Goal: Use online tool/utility: Utilize a website feature to perform a specific function

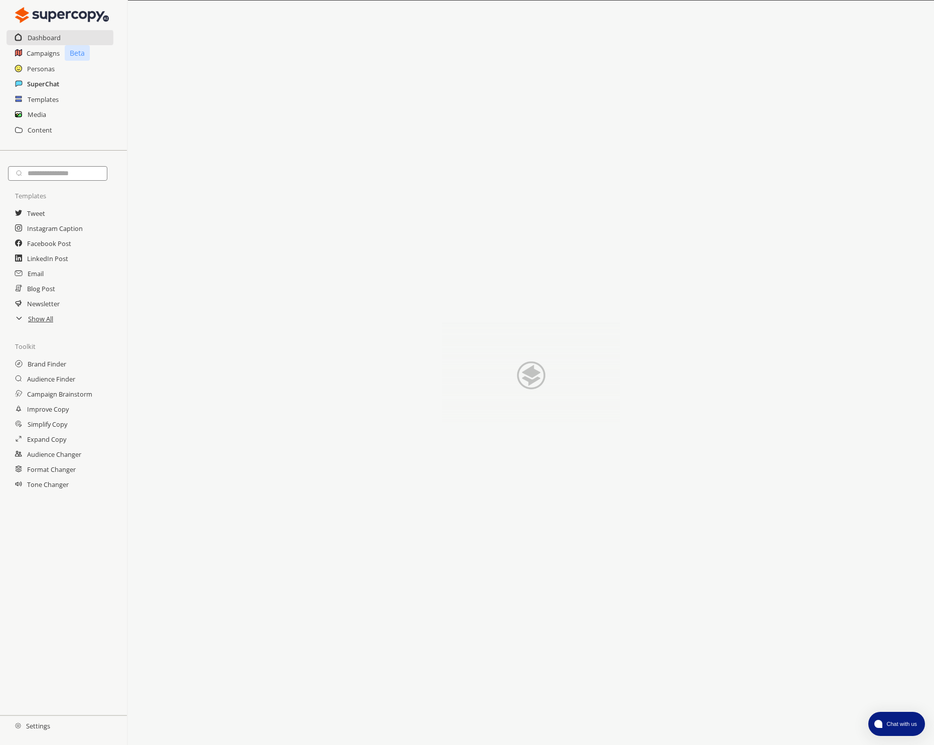
click at [43, 83] on h2 "SuperChat" at bounding box center [43, 83] width 32 height 15
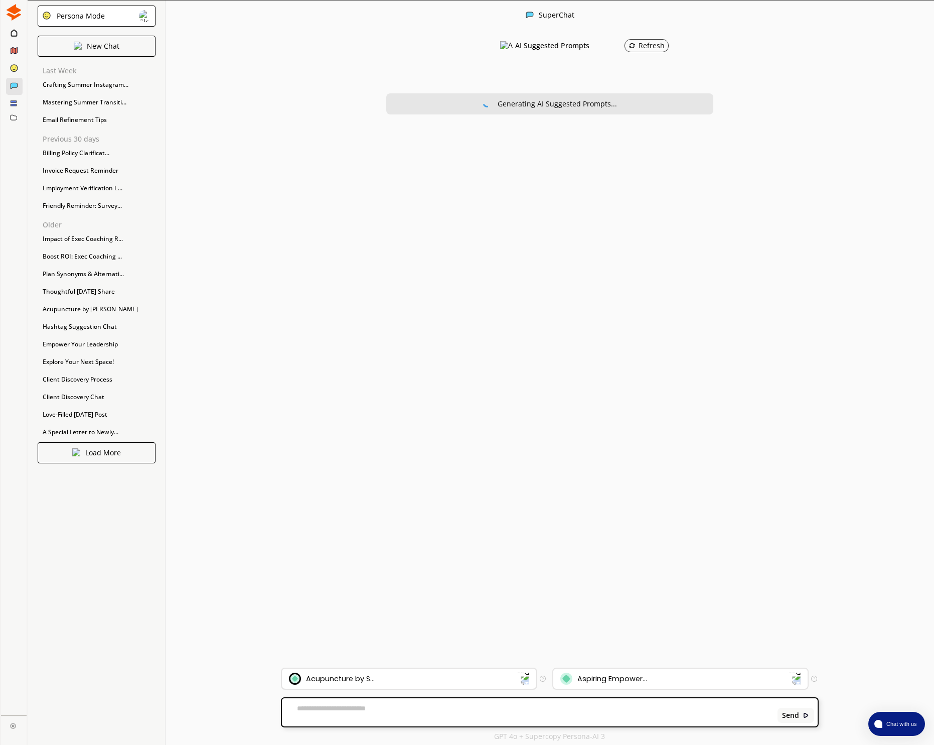
click at [374, 681] on div "Acupuncture by S..." at bounding box center [340, 678] width 69 height 8
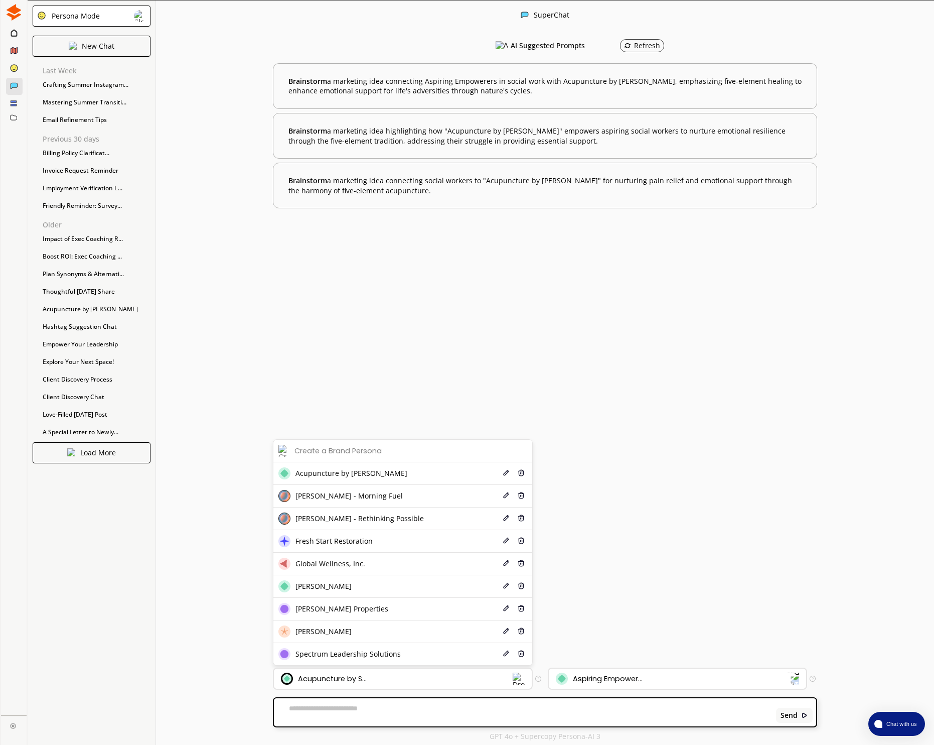
drag, startPoint x: 328, startPoint y: 560, endPoint x: 336, endPoint y: 561, distance: 8.6
click at [329, 560] on span "Global Wellness, Inc." at bounding box center [331, 563] width 70 height 8
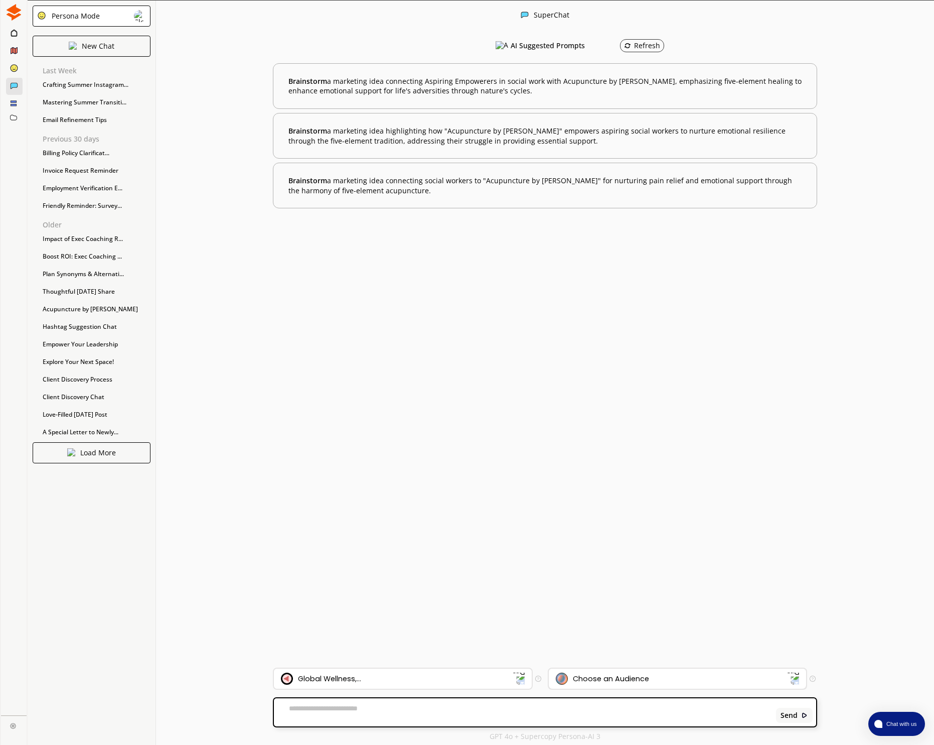
click at [598, 683] on div "Choose an Audience" at bounding box center [672, 678] width 232 height 12
click at [376, 715] on textarea at bounding box center [523, 712] width 499 height 16
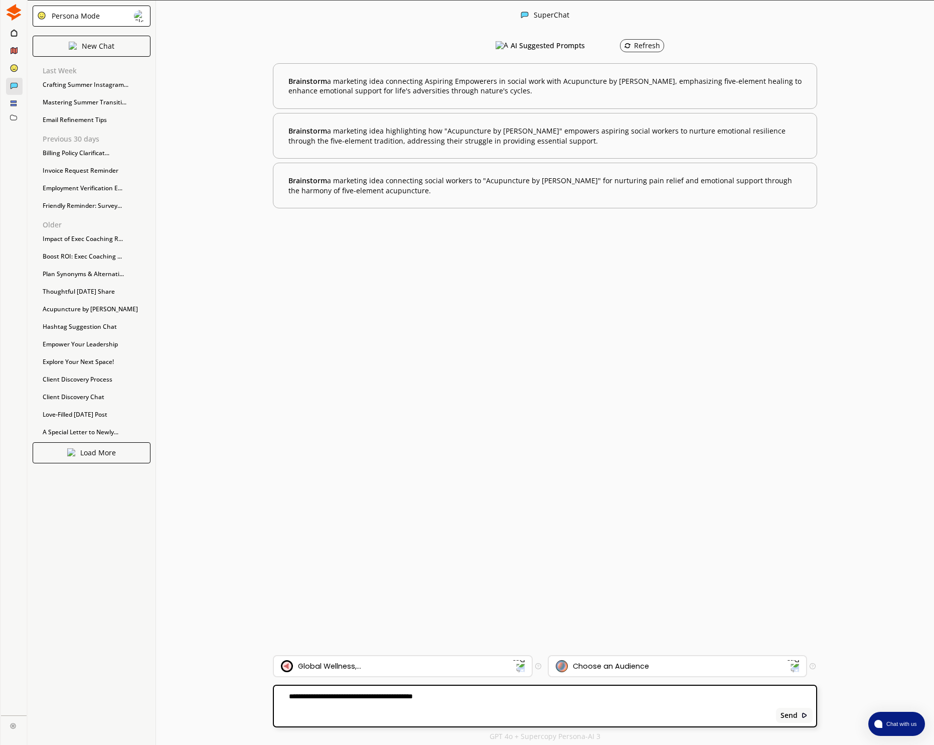
paste textarea "**********"
type textarea "**********"
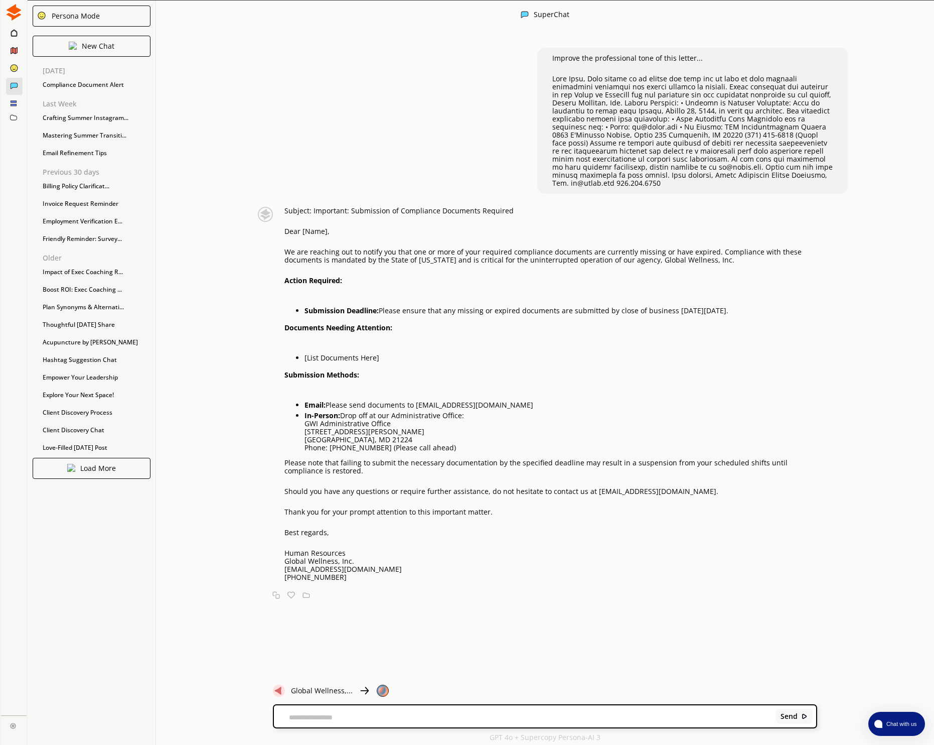
drag, startPoint x: 345, startPoint y: 567, endPoint x: 344, endPoint y: 575, distance: 7.5
click at [345, 569] on p "[EMAIL_ADDRESS][DOMAIN_NAME]" at bounding box center [551, 569] width 533 height 8
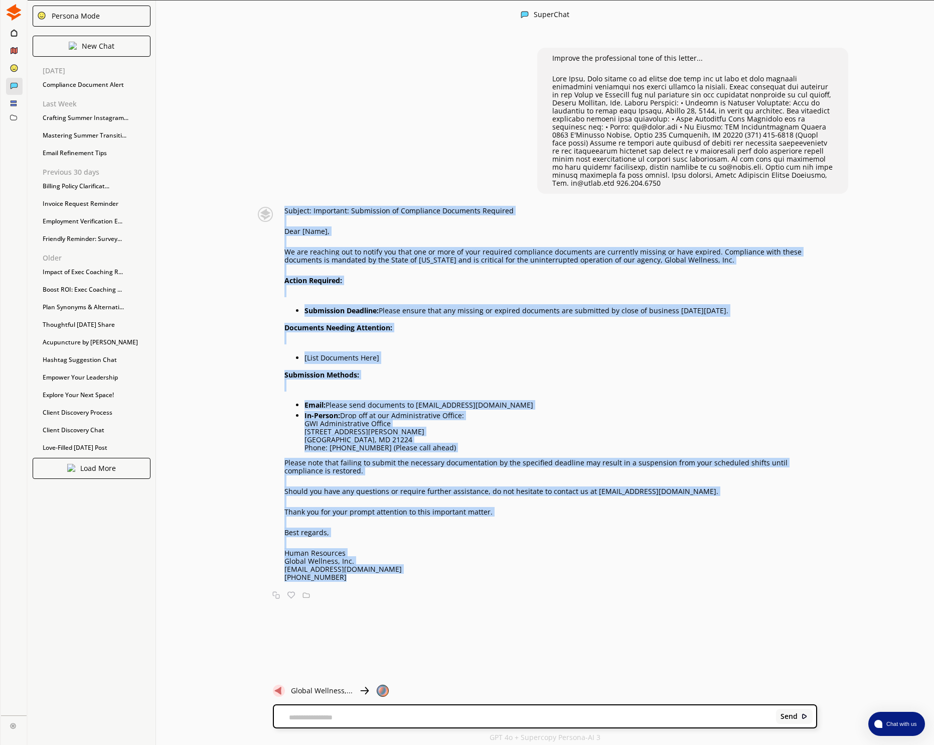
drag, startPoint x: 341, startPoint y: 572, endPoint x: 289, endPoint y: 212, distance: 363.6
click at [283, 207] on div "Subject: Important: Submission of Compliance Documents Required Dear [Name], We…" at bounding box center [535, 394] width 566 height 374
copy div "Subject: Important: Submission of Compliance Documents Required Dear [Name], We…"
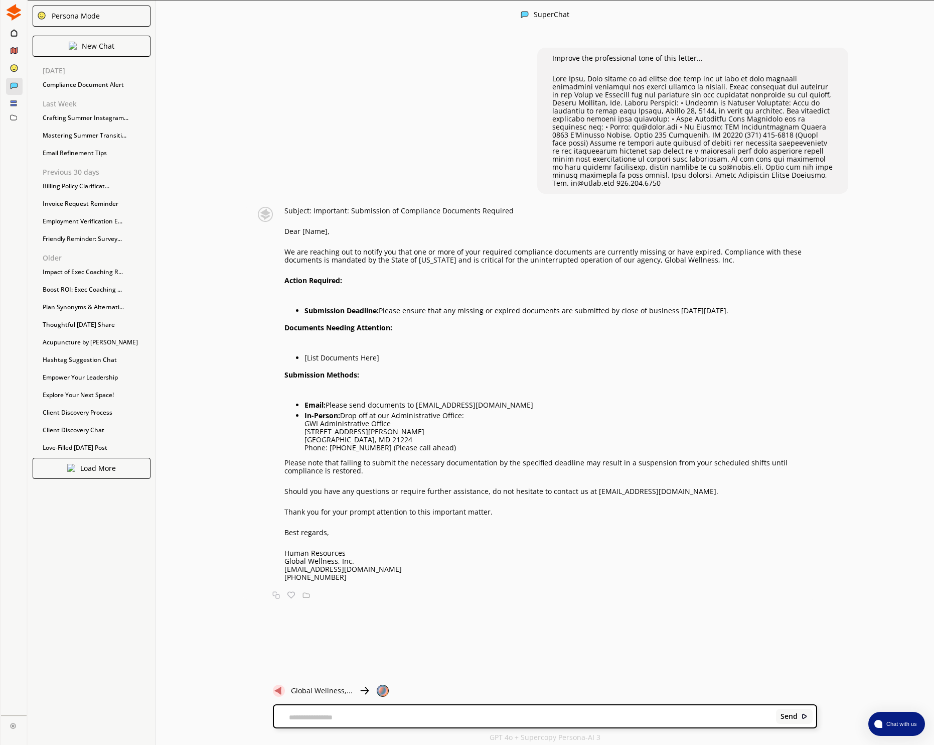
drag, startPoint x: 336, startPoint y: 247, endPoint x: 320, endPoint y: 229, distance: 23.8
click at [336, 248] on p "We are reaching out to notify you that one or more of your required compliance …" at bounding box center [551, 256] width 533 height 16
click at [292, 207] on p "Subject: Important: Submission of Compliance Documents Required" at bounding box center [551, 211] width 533 height 8
drag, startPoint x: 291, startPoint y: 203, endPoint x: 525, endPoint y: 203, distance: 234.3
click at [525, 207] on p "Subject: Important: Submission of Compliance Documents Required" at bounding box center [551, 211] width 533 height 8
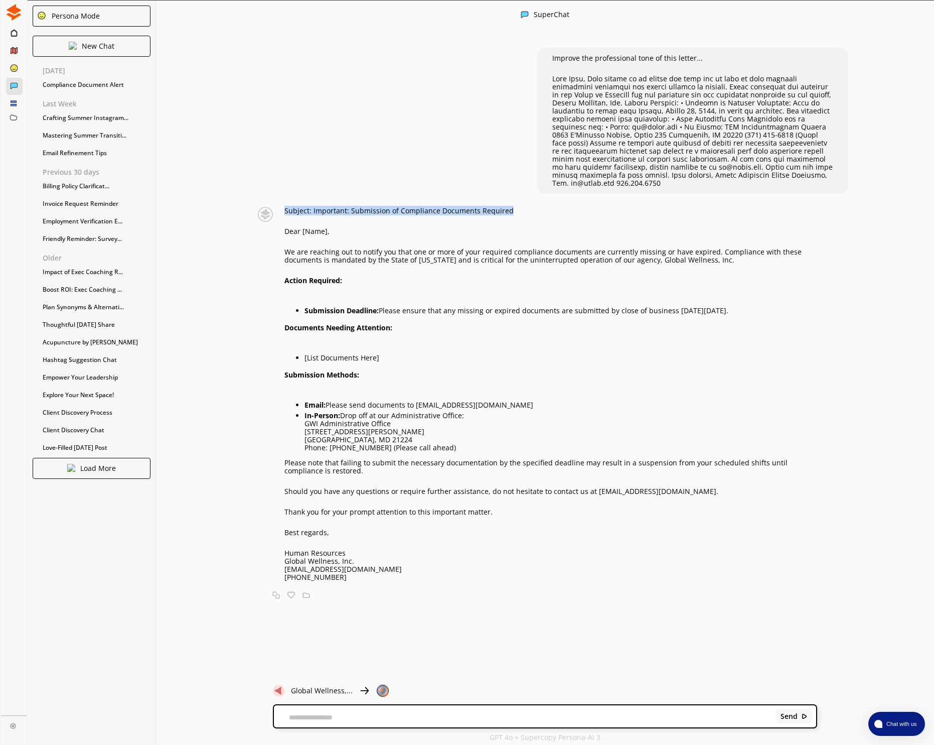
copy p "Subject: Important: Submission of Compliance Documents Required"
